Goal: Check status: Check status

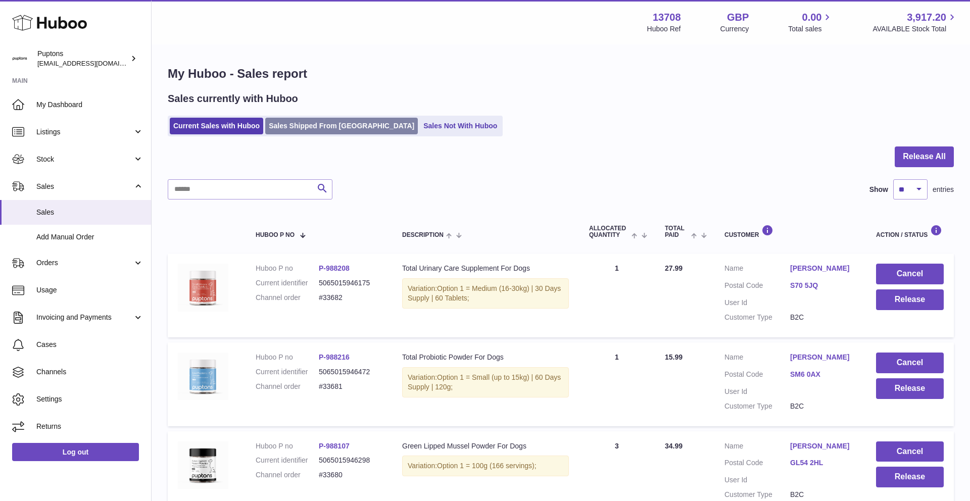
click at [293, 119] on link "Sales Shipped From [GEOGRAPHIC_DATA]" at bounding box center [341, 126] width 153 height 17
click at [305, 115] on div "Sales currently with Huboo Current Sales with Huboo Sales Shipped From [GEOGRAP…" at bounding box center [561, 114] width 786 height 44
click at [305, 126] on link "Sales Shipped From [GEOGRAPHIC_DATA]" at bounding box center [341, 126] width 153 height 17
click at [301, 129] on link "Sales Shipped From [GEOGRAPHIC_DATA]" at bounding box center [341, 126] width 153 height 17
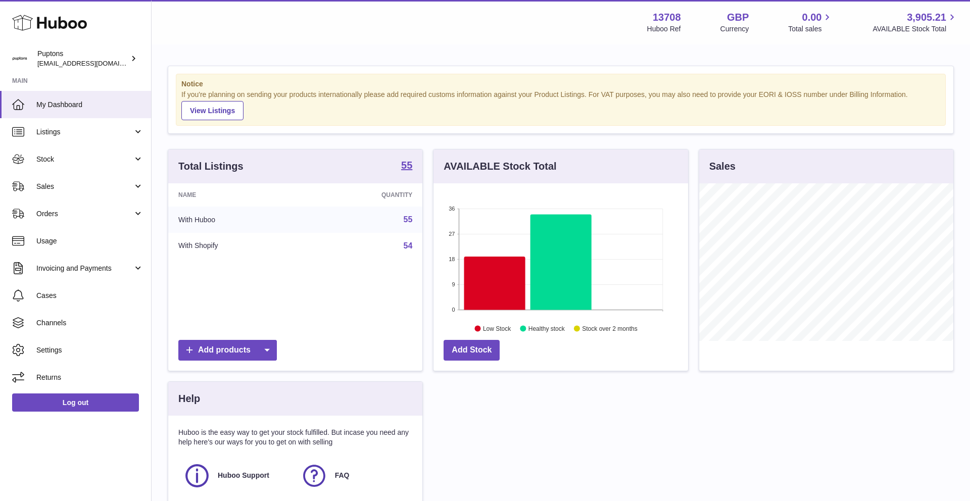
scroll to position [158, 255]
click at [88, 162] on span "Stock" at bounding box center [84, 160] width 96 height 10
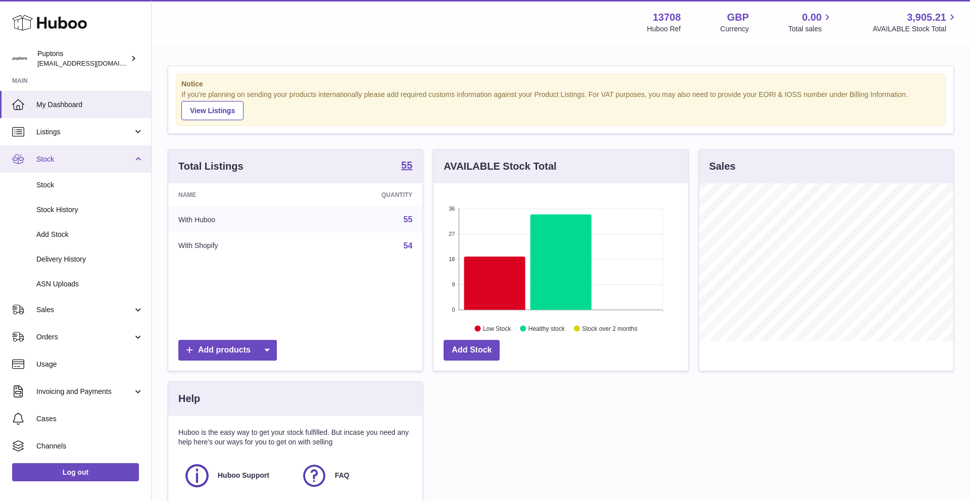
click at [78, 164] on link "Stock" at bounding box center [75, 158] width 151 height 27
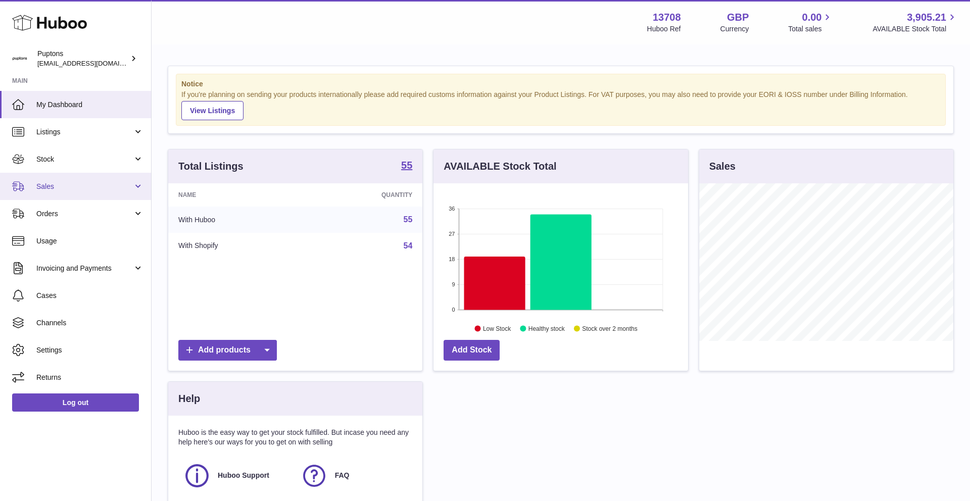
click at [75, 187] on span "Sales" at bounding box center [84, 187] width 96 height 10
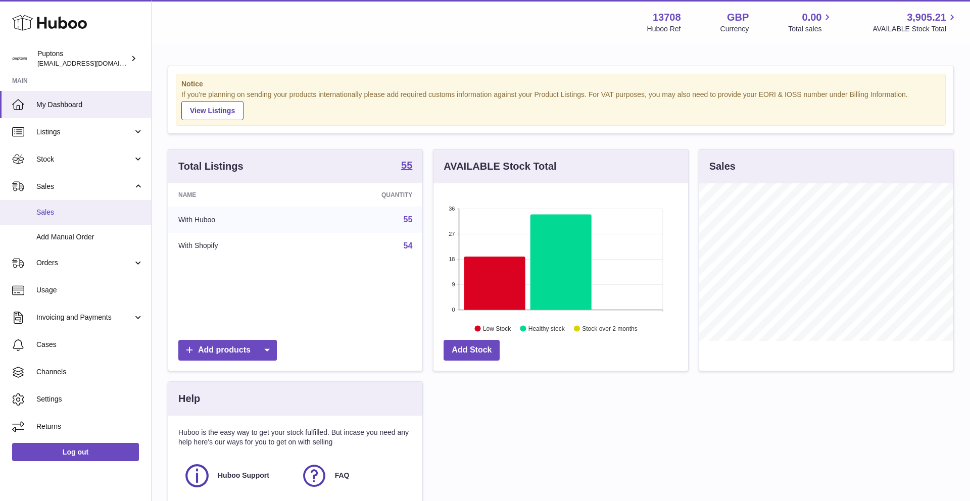
click at [76, 212] on span "Sales" at bounding box center [89, 213] width 107 height 10
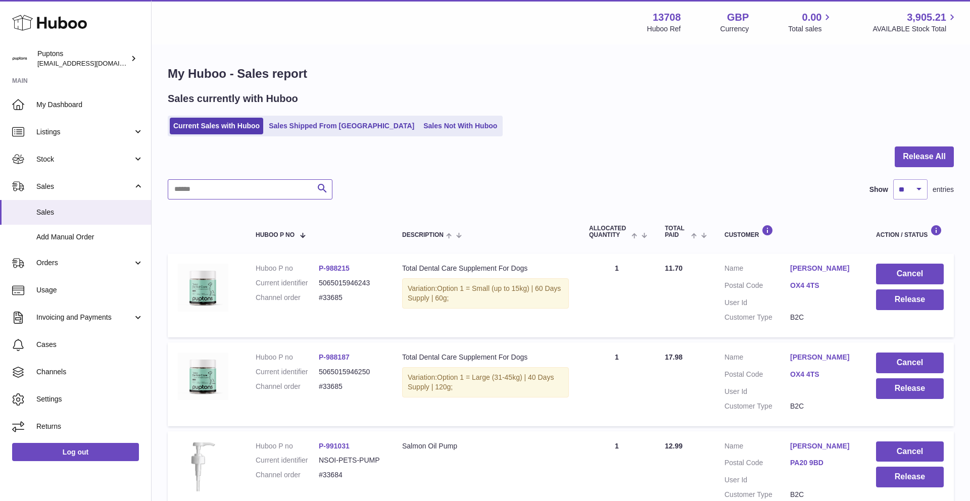
click at [228, 194] on input "text" at bounding box center [250, 189] width 165 height 20
click at [308, 129] on link "Sales Shipped From [GEOGRAPHIC_DATA]" at bounding box center [341, 126] width 153 height 17
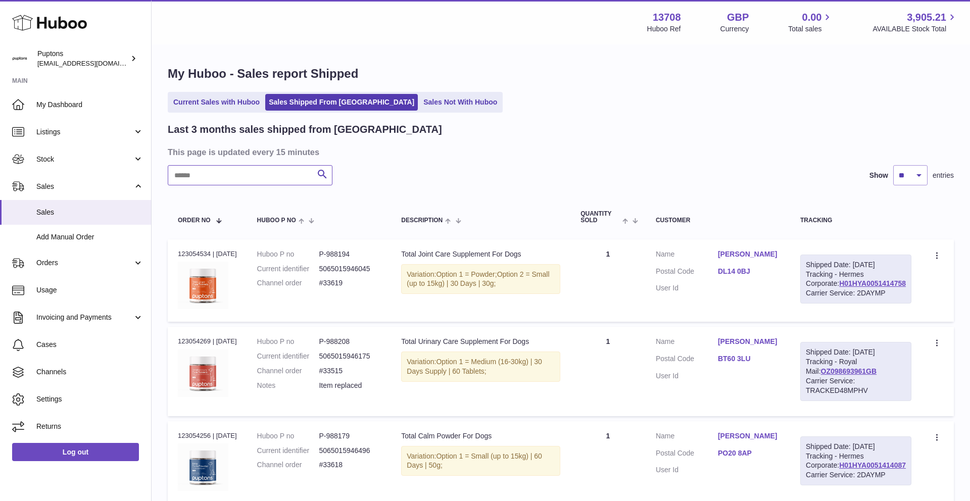
click at [230, 176] on input "text" at bounding box center [250, 175] width 165 height 20
paste input "*****"
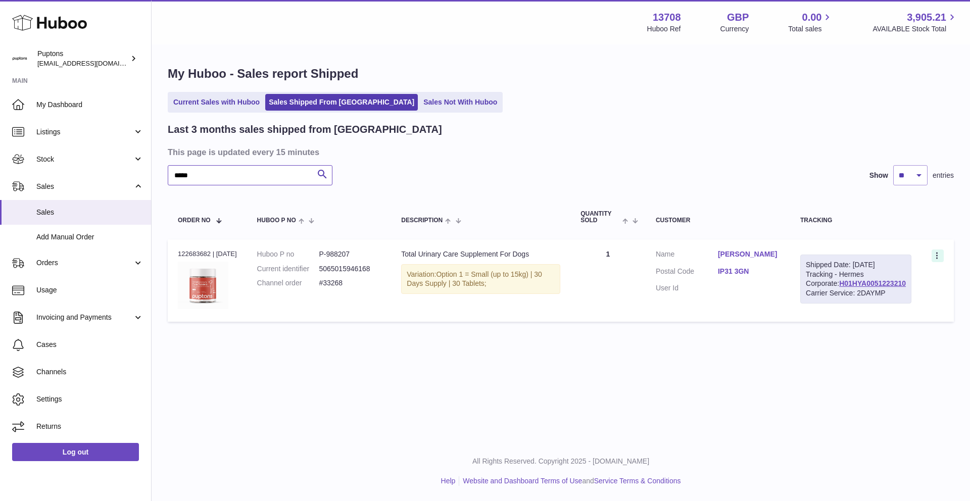
type input "*****"
click at [937, 253] on icon at bounding box center [938, 257] width 12 height 10
click at [898, 296] on li "Duplicate Order" at bounding box center [892, 300] width 101 height 22
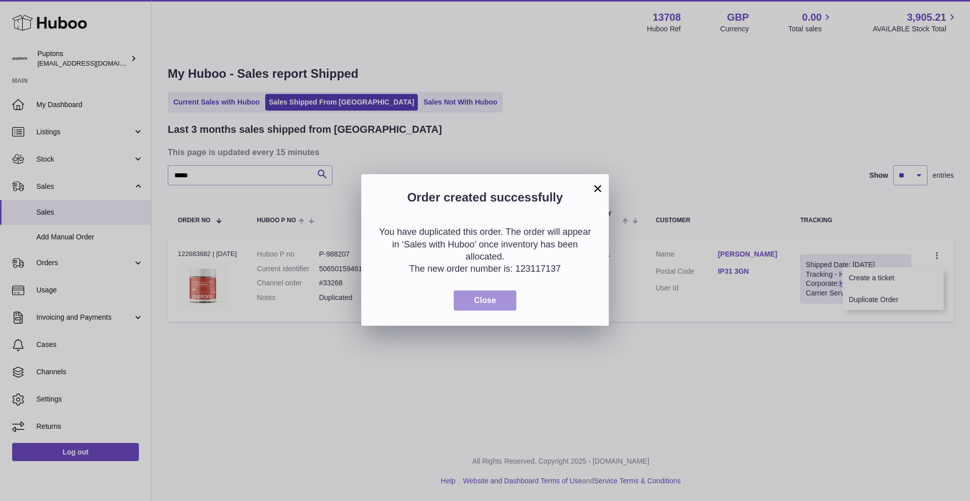
click at [494, 302] on span "Close" at bounding box center [485, 300] width 22 height 9
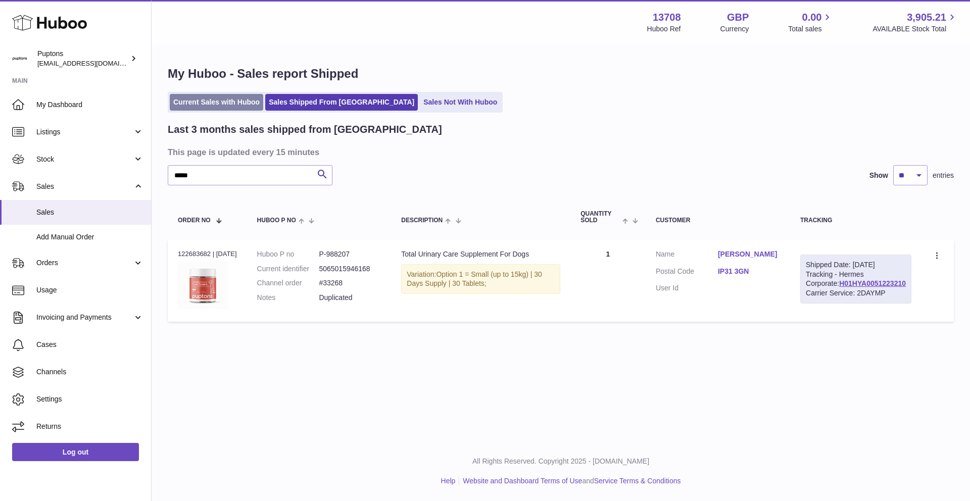
click at [227, 105] on link "Current Sales with Huboo" at bounding box center [216, 102] width 93 height 17
